Goal: Task Accomplishment & Management: Use online tool/utility

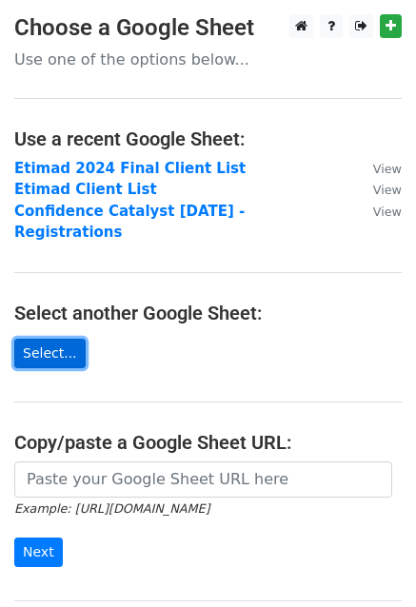
click at [53, 339] on link "Select..." at bounding box center [49, 354] width 71 height 30
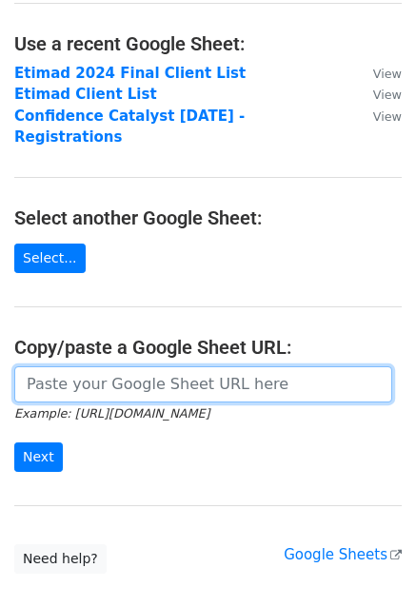
click at [122, 366] on input "url" at bounding box center [203, 384] width 378 height 36
paste input "[URL][DOMAIN_NAME]"
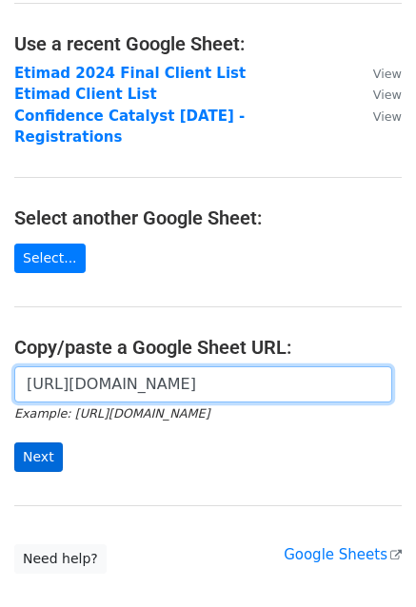
type input "[URL][DOMAIN_NAME]"
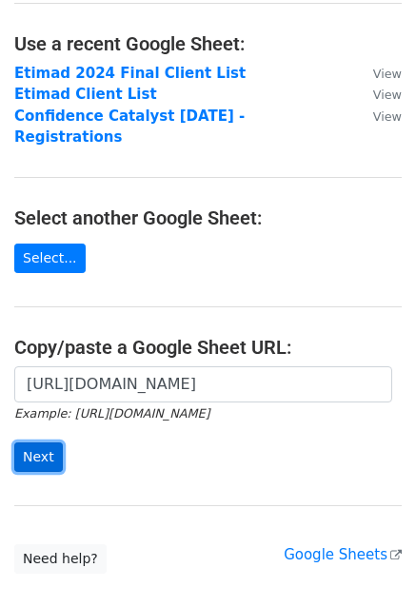
scroll to position [0, 0]
click at [49, 443] on input "Next" at bounding box center [38, 458] width 49 height 30
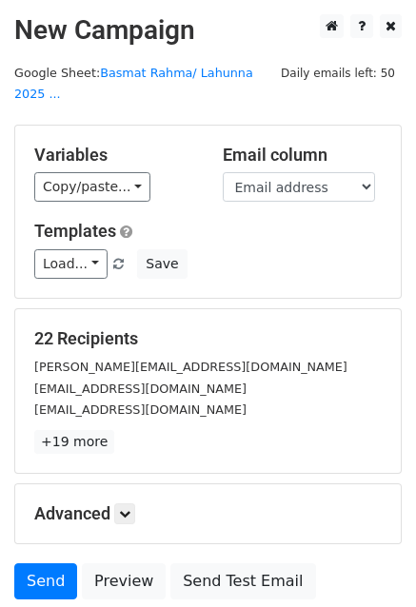
scroll to position [95, 0]
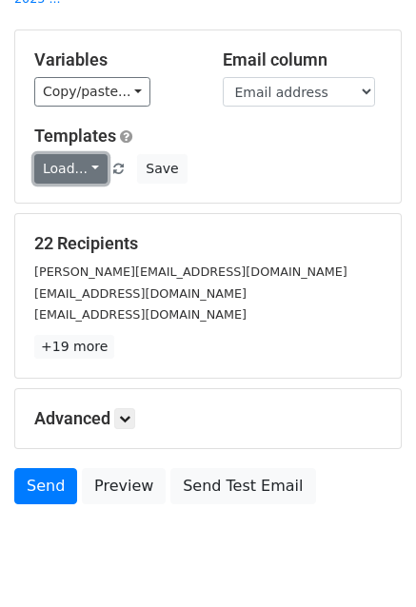
click at [63, 154] on link "Load..." at bounding box center [70, 169] width 73 height 30
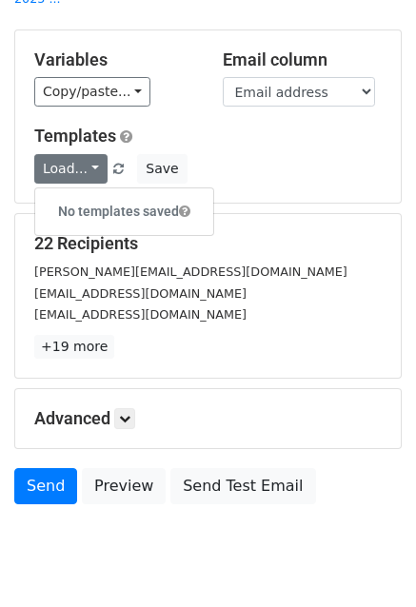
click at [207, 154] on div "Load... No templates saved Save" at bounding box center [208, 169] width 376 height 30
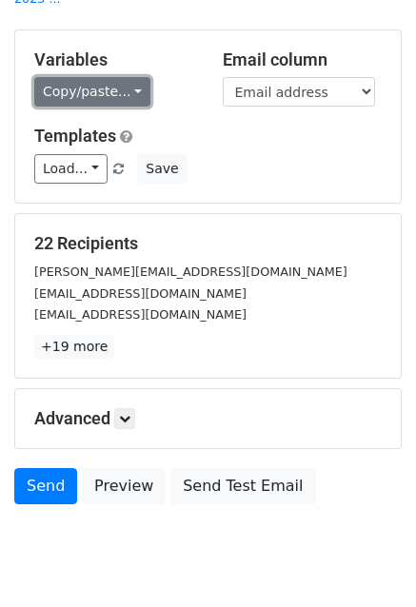
click at [123, 77] on link "Copy/paste..." at bounding box center [92, 92] width 116 height 30
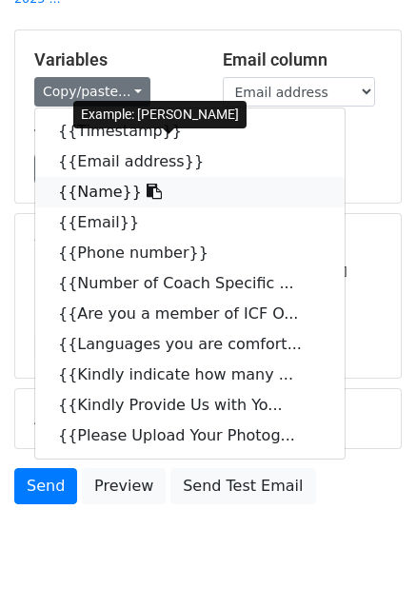
click at [147, 184] on icon at bounding box center [154, 191] width 15 height 15
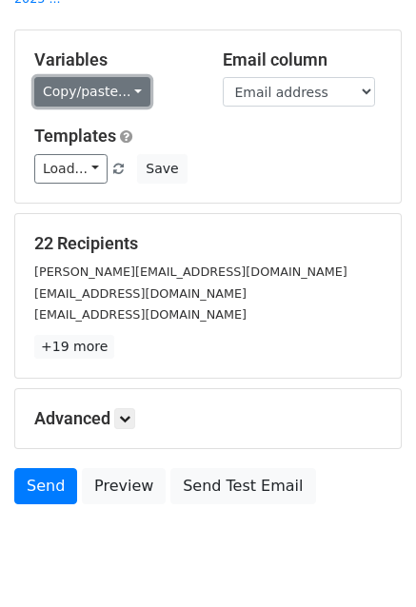
click at [86, 79] on link "Copy/paste..." at bounding box center [92, 92] width 116 height 30
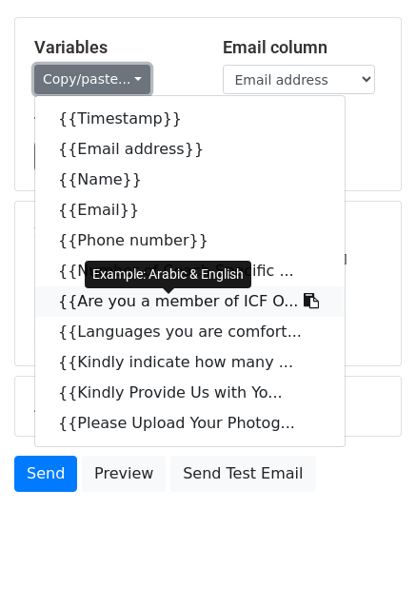
scroll to position [129, 0]
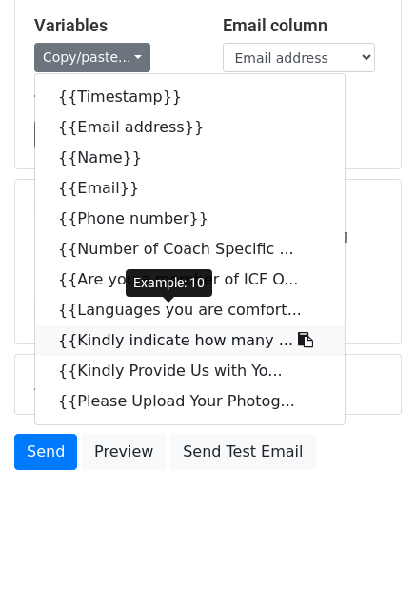
click at [298, 332] on icon at bounding box center [305, 339] width 15 height 15
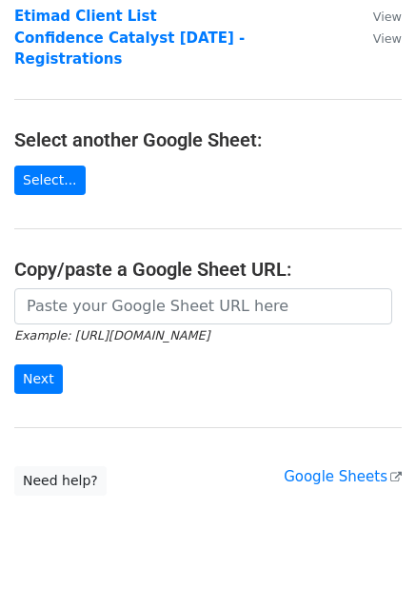
scroll to position [190, 0]
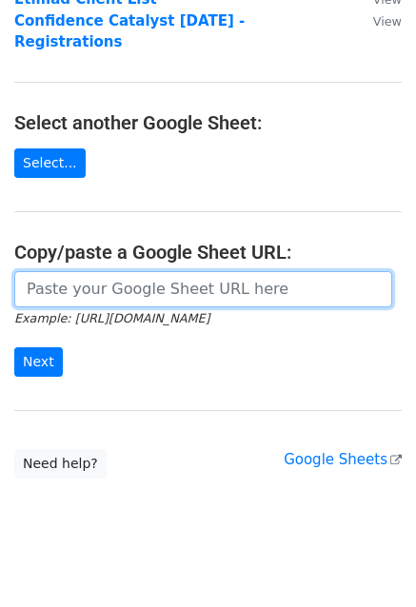
click at [50, 271] on input "url" at bounding box center [203, 289] width 378 height 36
paste input "[URL][DOMAIN_NAME]"
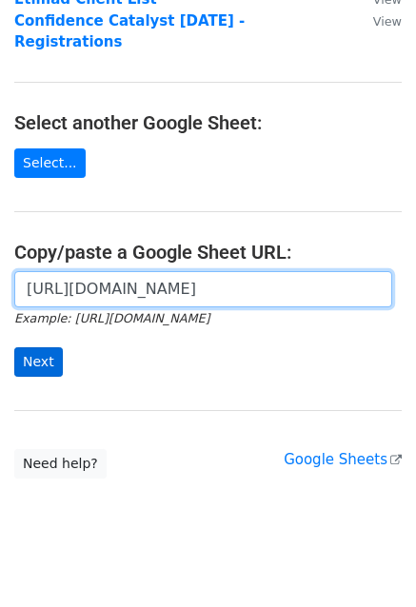
type input "[URL][DOMAIN_NAME]"
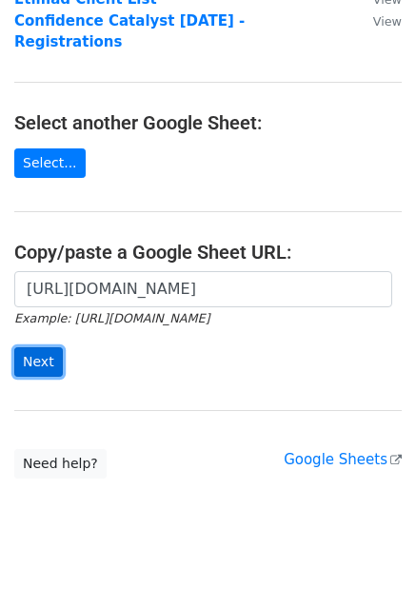
click at [42, 347] on input "Next" at bounding box center [38, 362] width 49 height 30
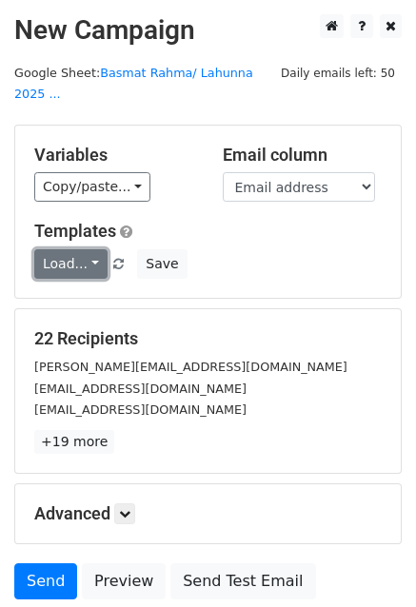
click at [84, 249] on link "Load..." at bounding box center [70, 264] width 73 height 30
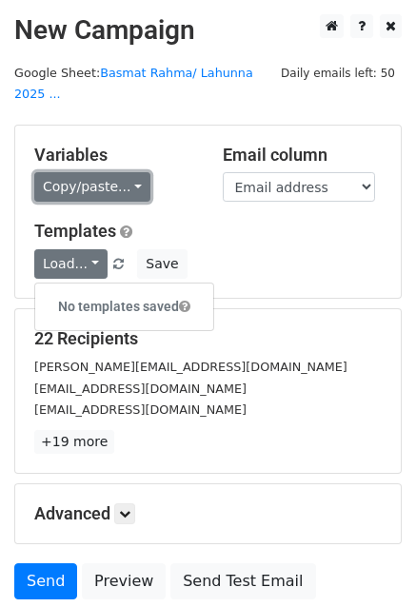
click at [91, 172] on link "Copy/paste..." at bounding box center [92, 187] width 116 height 30
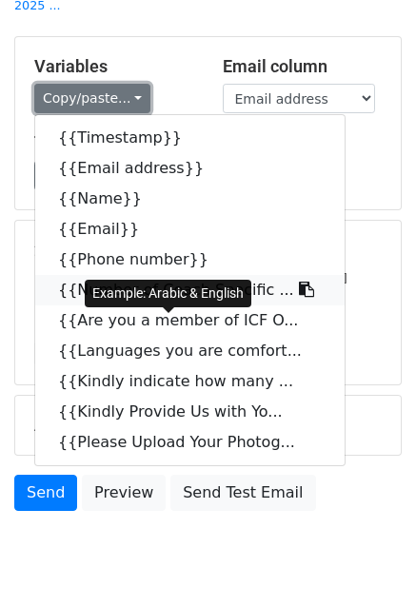
scroll to position [95, 0]
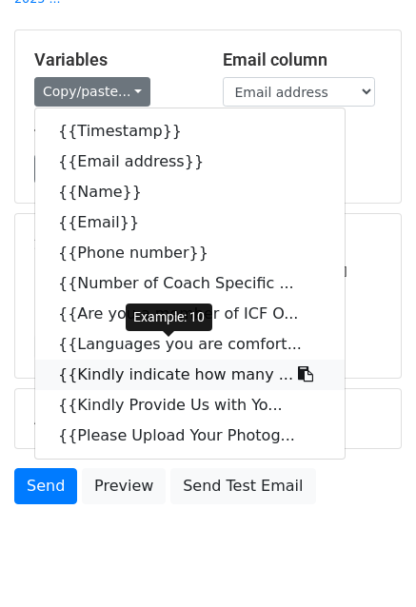
click at [298, 366] on icon at bounding box center [305, 373] width 15 height 15
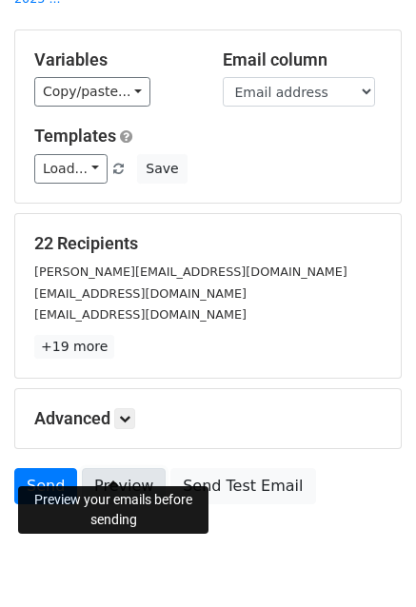
click at [126, 468] on link "Preview" at bounding box center [124, 486] width 84 height 36
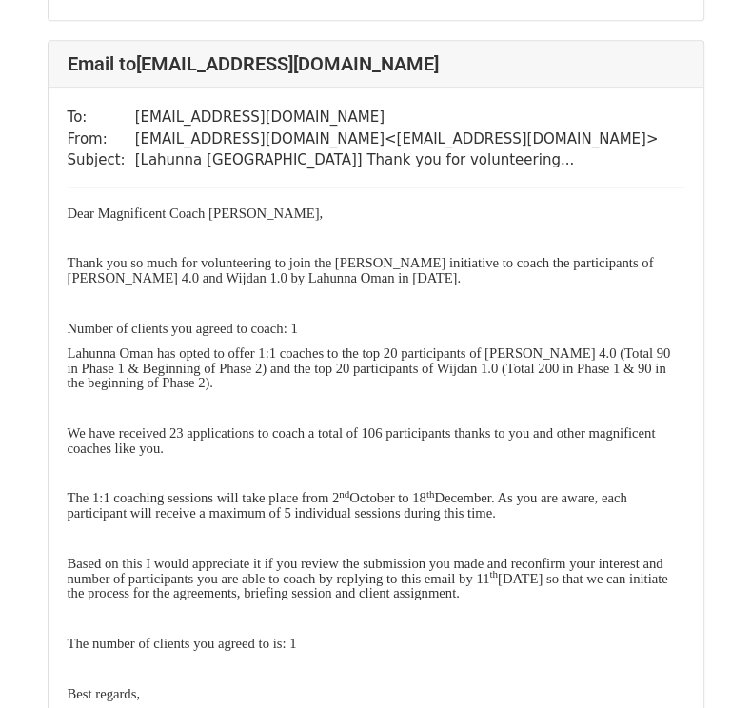
scroll to position [952, 0]
